Goal: Check status: Check status

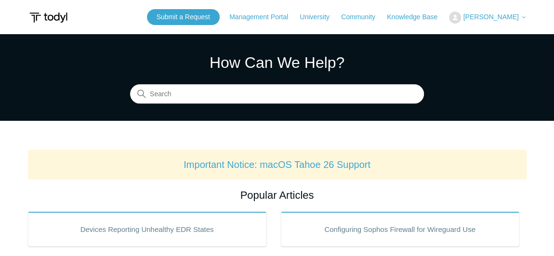
drag, startPoint x: 498, startPoint y: 13, endPoint x: 500, endPoint y: 21, distance: 8.1
click at [498, 14] on span "[PERSON_NAME]" at bounding box center [490, 17] width 55 height 8
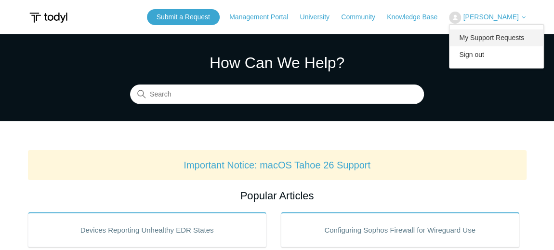
click at [506, 40] on link "My Support Requests" at bounding box center [497, 37] width 94 height 17
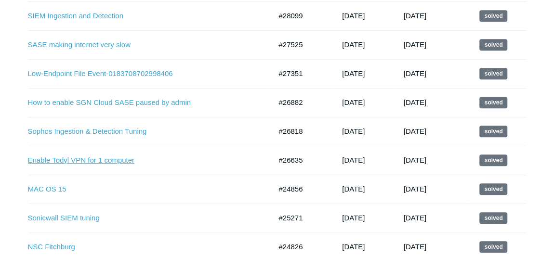
scroll to position [307, 0]
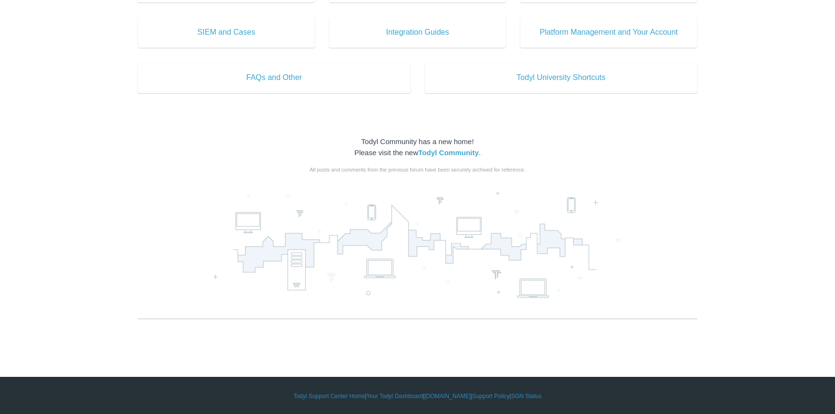
drag, startPoint x: 280, startPoint y: 434, endPoint x: 258, endPoint y: 390, distance: 49.1
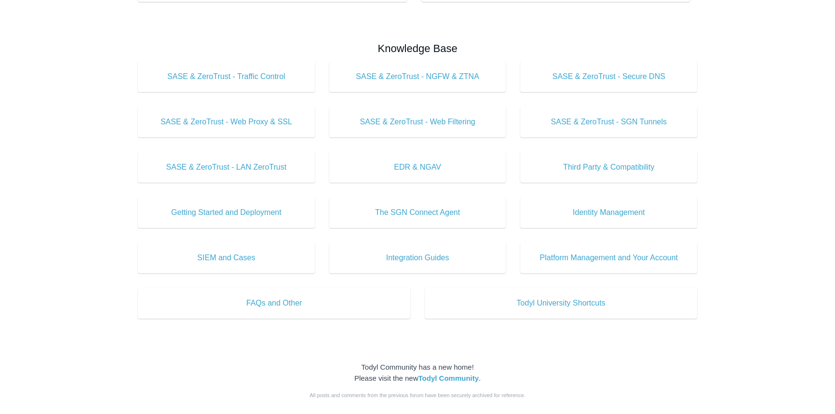
drag, startPoint x: 258, startPoint y: 361, endPoint x: 282, endPoint y: 161, distance: 201.9
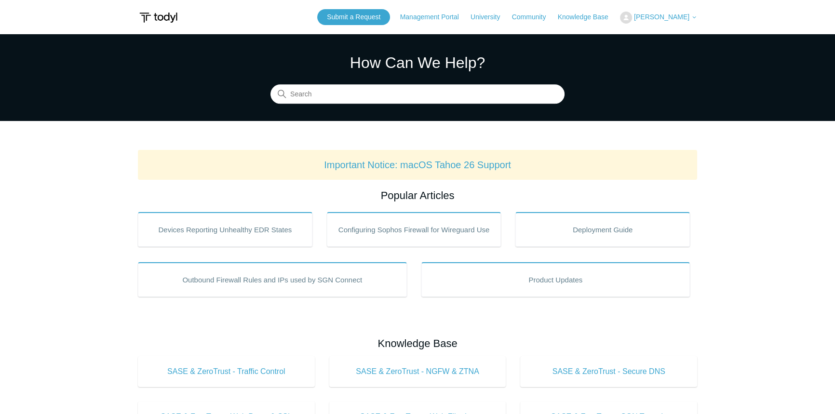
click at [674, 18] on span "[PERSON_NAME]" at bounding box center [661, 17] width 55 height 8
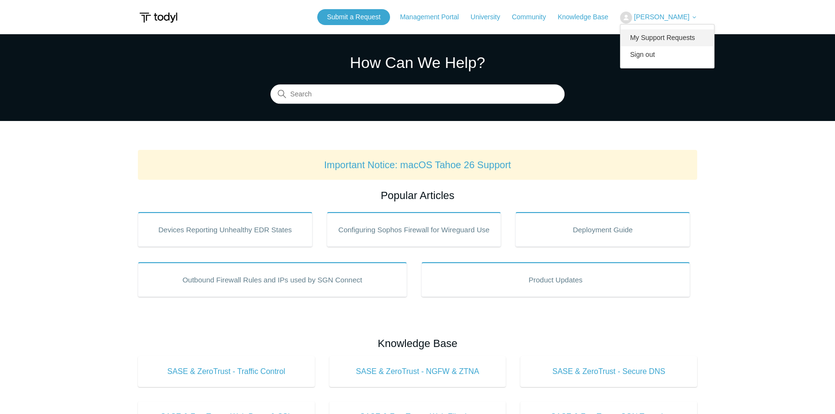
click at [679, 32] on link "My Support Requests" at bounding box center [667, 37] width 94 height 17
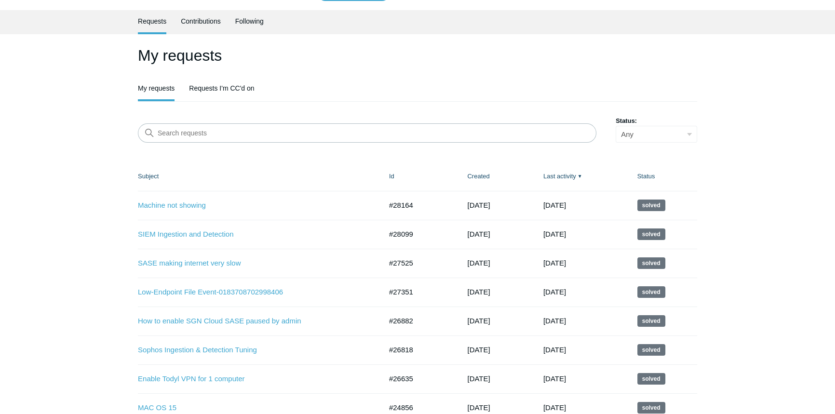
scroll to position [43, 0]
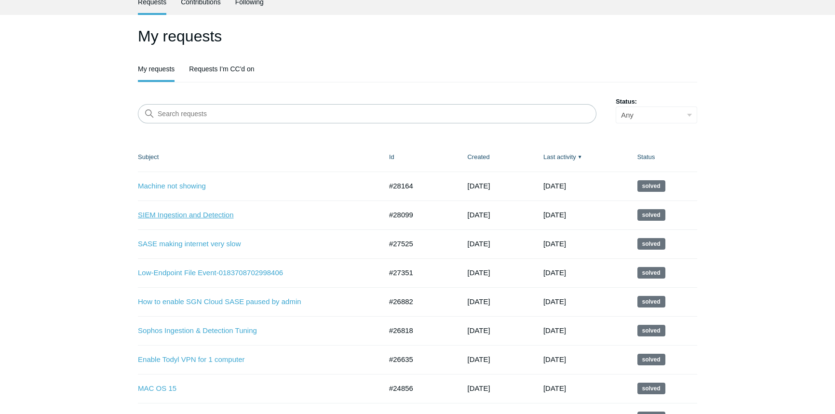
click at [196, 210] on link "SIEM Ingestion and Detection" at bounding box center [252, 215] width 229 height 11
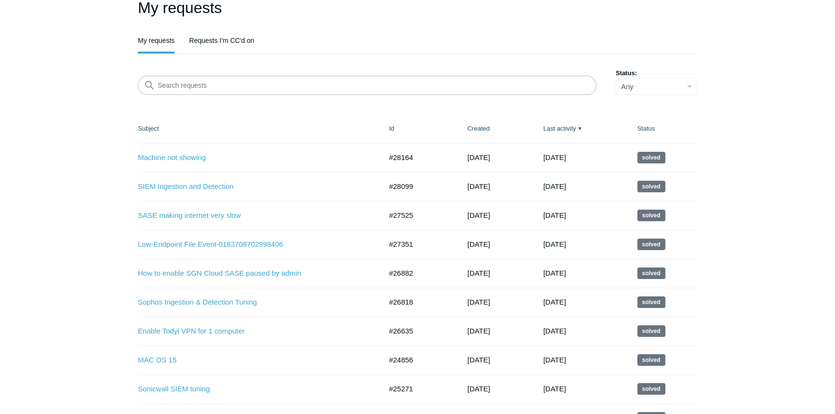
scroll to position [87, 0]
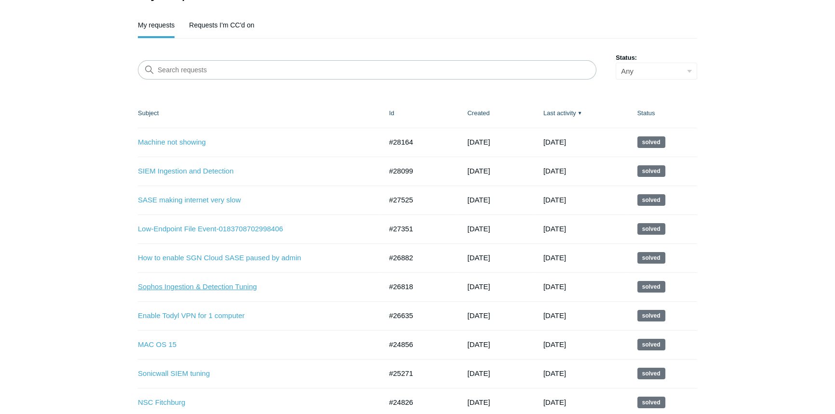
click at [258, 287] on link "Sophos Ingestion & Detection Tuning" at bounding box center [252, 286] width 229 height 11
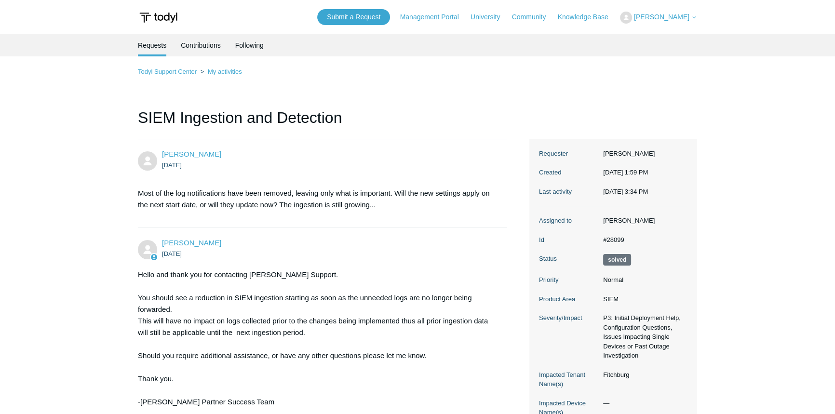
scroll to position [137, 0]
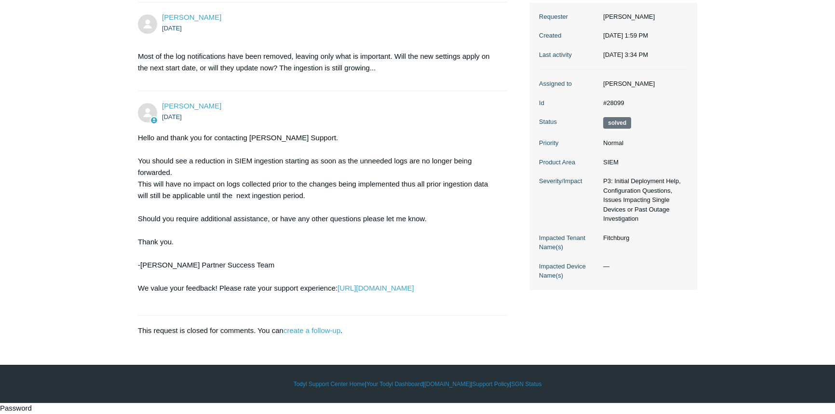
drag, startPoint x: 337, startPoint y: 204, endPoint x: 397, endPoint y: 380, distance: 185.8
drag, startPoint x: 357, startPoint y: 43, endPoint x: 262, endPoint y: 28, distance: 95.6
click at [355, 43] on section "Most of the log notifications have been removed, leaving only what is important…" at bounding box center [318, 62] width 360 height 38
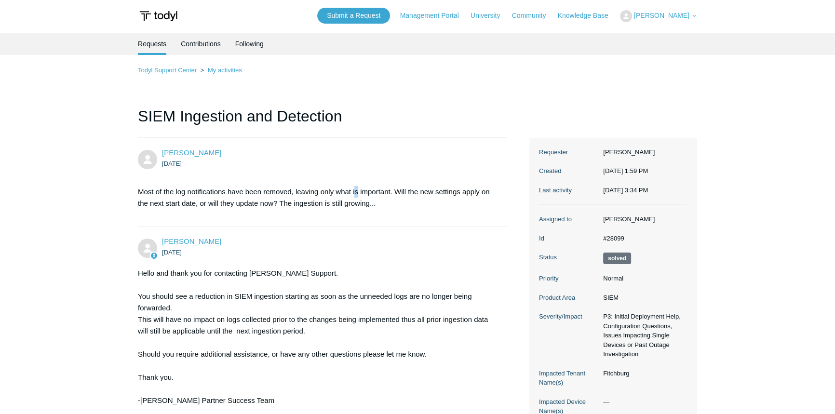
scroll to position [0, 0]
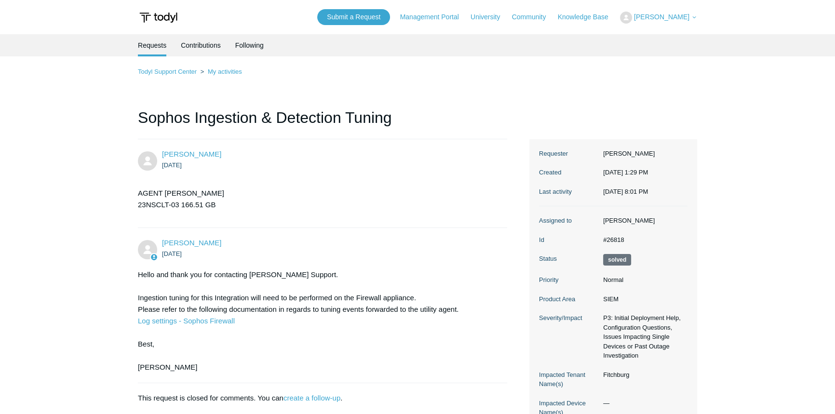
scroll to position [80, 0]
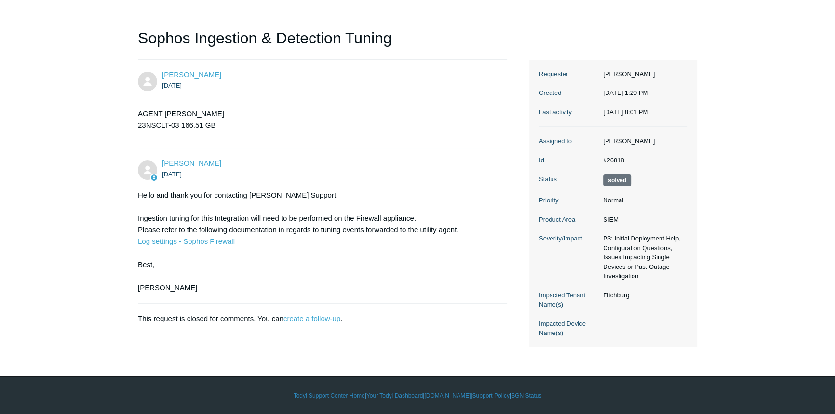
drag, startPoint x: 390, startPoint y: 315, endPoint x: 381, endPoint y: 323, distance: 12.3
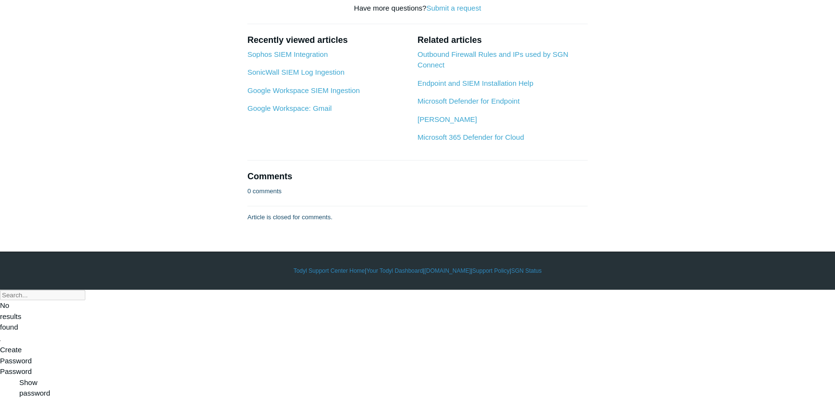
drag, startPoint x: 640, startPoint y: 213, endPoint x: 631, endPoint y: 364, distance: 150.6
drag, startPoint x: 616, startPoint y: 419, endPoint x: 630, endPoint y: 301, distance: 119.3
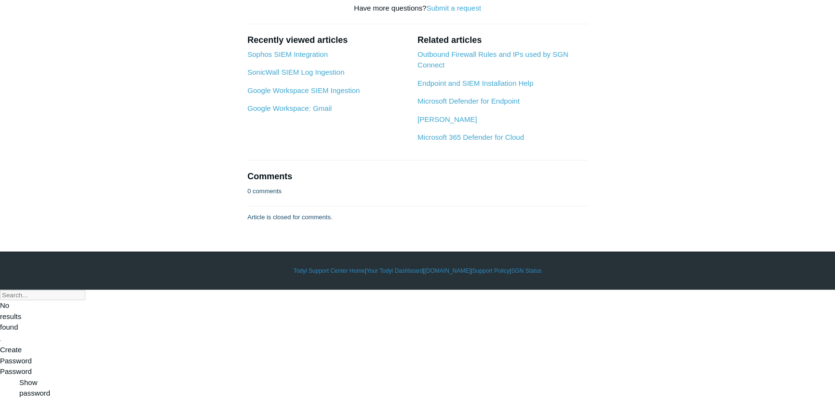
drag, startPoint x: 573, startPoint y: 100, endPoint x: 568, endPoint y: 348, distance: 247.8
